Goal: Task Accomplishment & Management: Complete application form

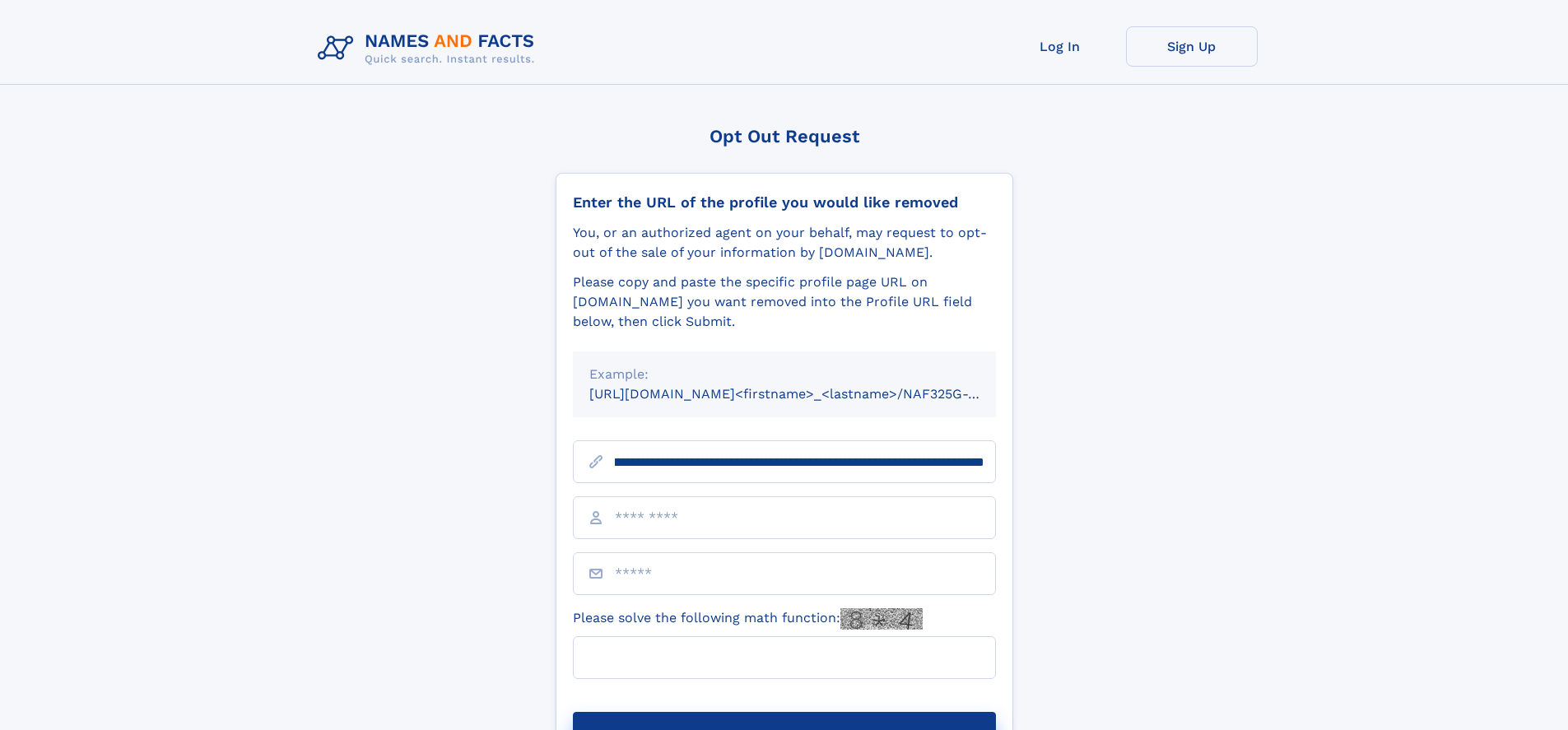
scroll to position [0, 210]
type input "**********"
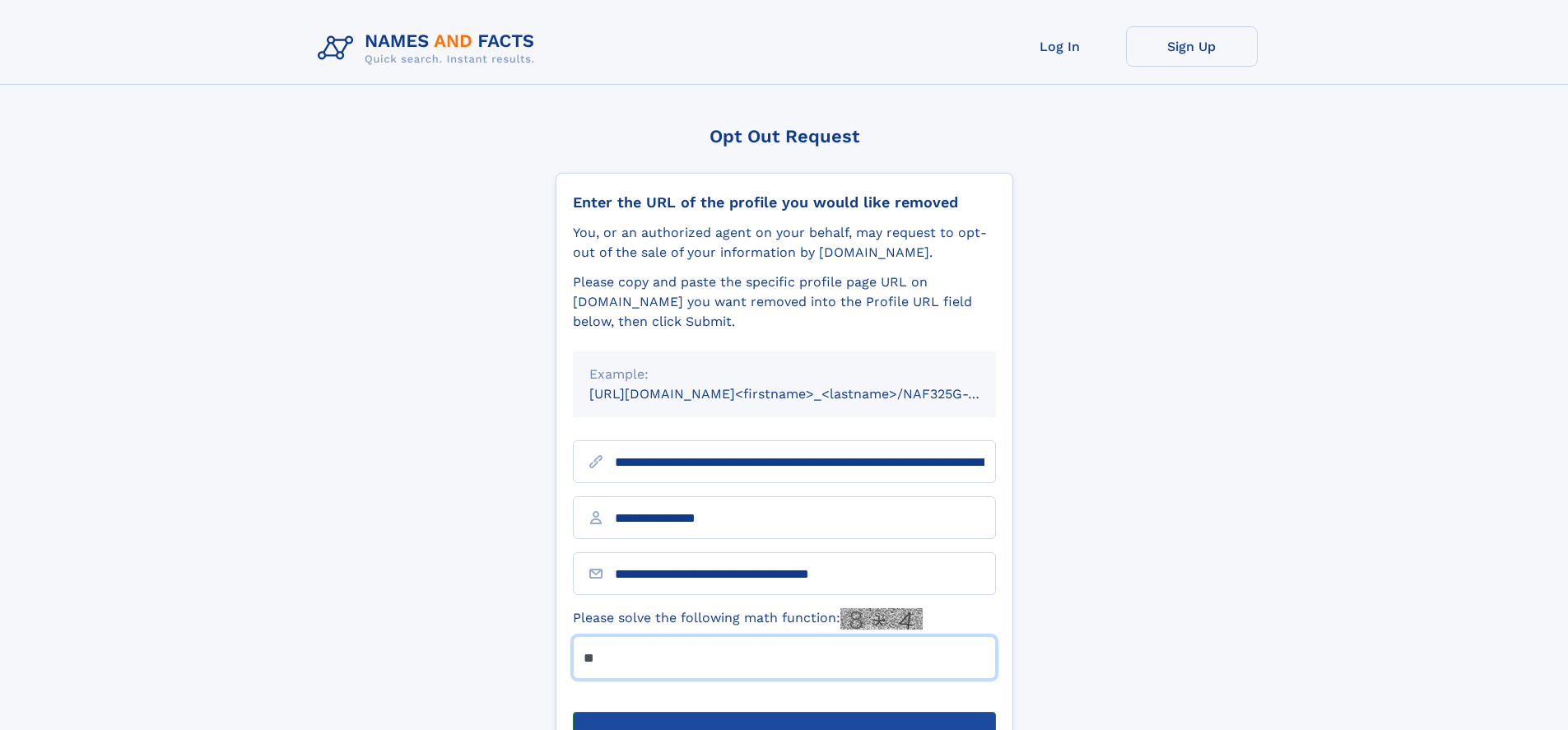
type input "**"
click at [783, 712] on button "Submit Opt Out Request" at bounding box center [784, 738] width 423 height 52
